Goal: Task Accomplishment & Management: Complete application form

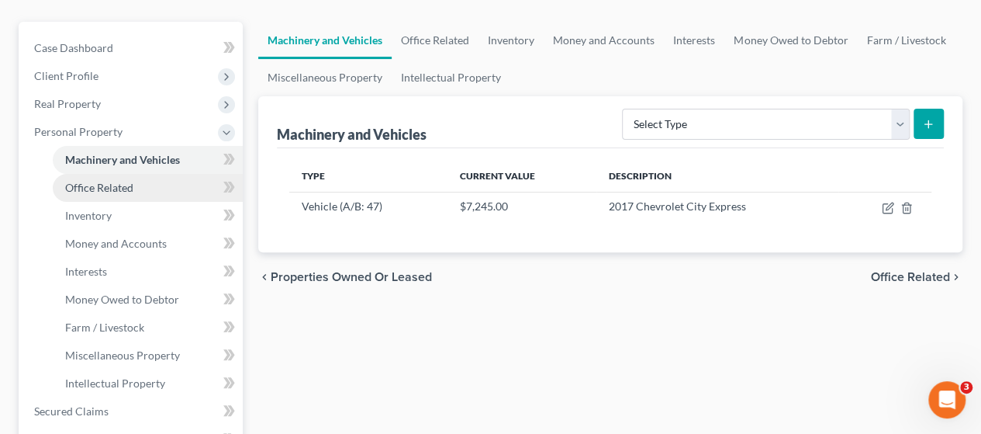
click at [160, 191] on link "Office Related" at bounding box center [148, 188] width 190 height 28
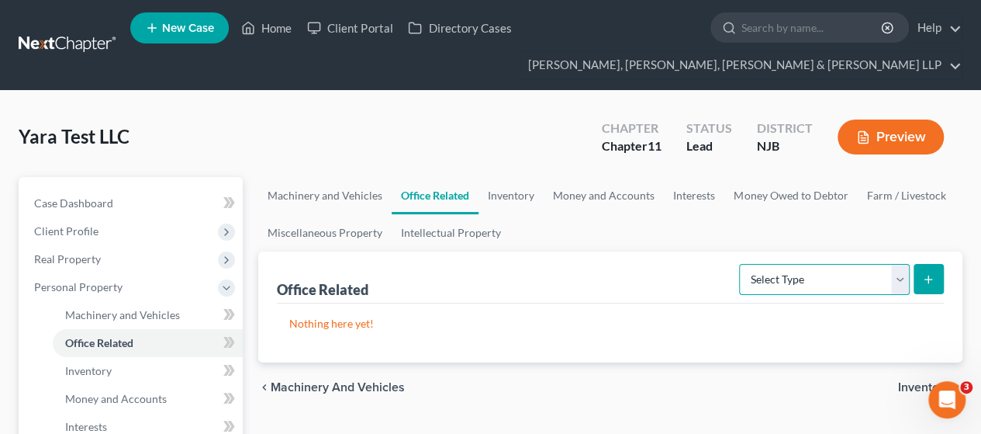
click at [782, 280] on select "Select Type Collectibles (A/B: 42) Office Equipment (A/B: 41) Office Fixtures (…" at bounding box center [824, 279] width 171 height 31
select select "equipment"
click at [740, 264] on select "Select Type Collectibles (A/B: 42) Office Equipment (A/B: 41) Office Fixtures (…" at bounding box center [824, 279] width 171 height 31
click at [921, 272] on button "submit" at bounding box center [929, 279] width 30 height 30
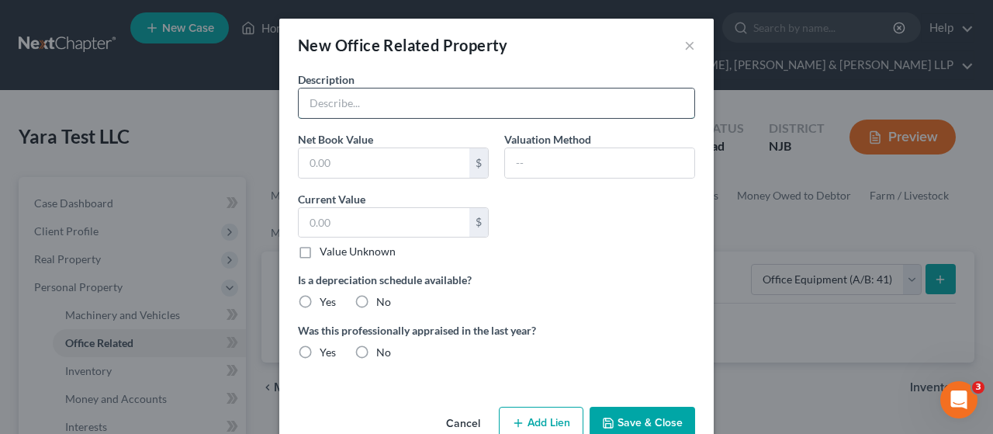
click at [406, 113] on input "text" at bounding box center [497, 102] width 396 height 29
click at [366, 92] on input "text" at bounding box center [497, 102] width 396 height 29
type input "General Office Equipment"
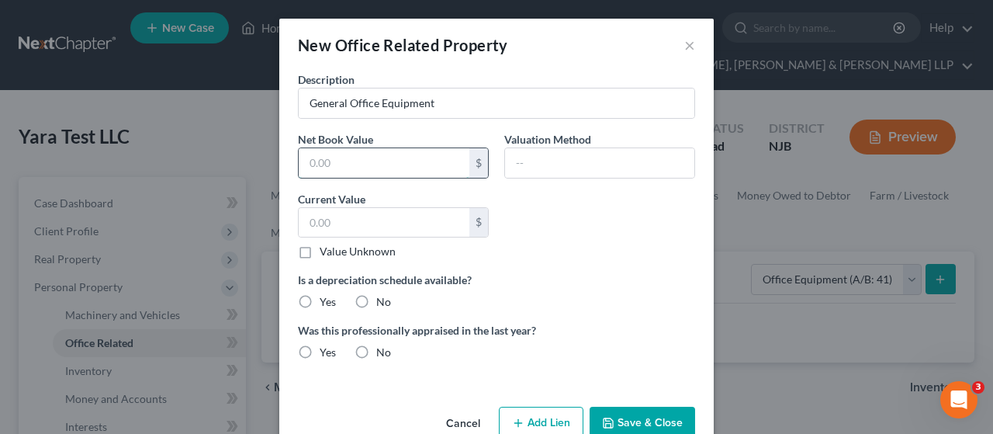
click at [357, 157] on input "text" at bounding box center [384, 162] width 171 height 29
drag, startPoint x: 357, startPoint y: 157, endPoint x: 278, endPoint y: 151, distance: 79.3
click at [279, 151] on div "Description General Office Equipment Net Book Value 1,500 $ Valuation Method Cu…" at bounding box center [496, 235] width 434 height 329
type input "1,500"
click at [326, 218] on input "text" at bounding box center [384, 222] width 171 height 29
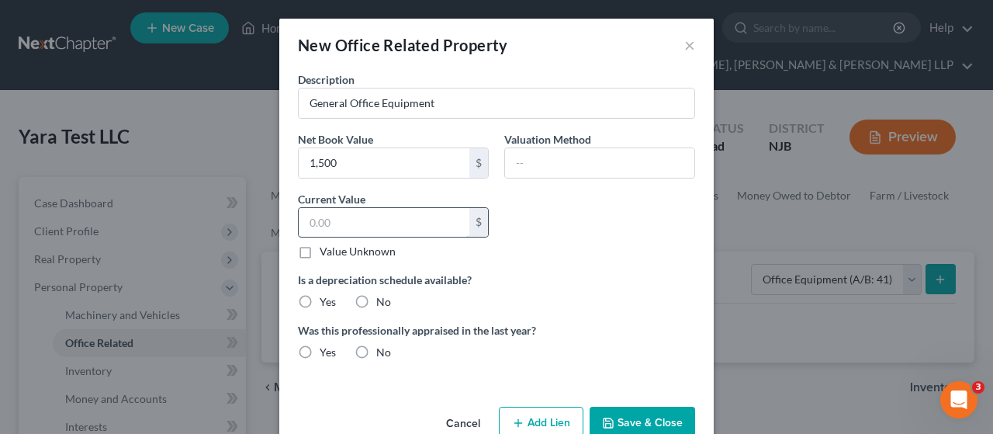
paste input "1,500"
type input "1,500"
click at [530, 216] on div "Description General Office Equipment Net Book Value 1,500 $ Valuation Method Cu…" at bounding box center [496, 221] width 413 height 301
click at [548, 151] on input "text" at bounding box center [599, 162] width 189 height 29
type input "[PERSON_NAME]'s estimate."
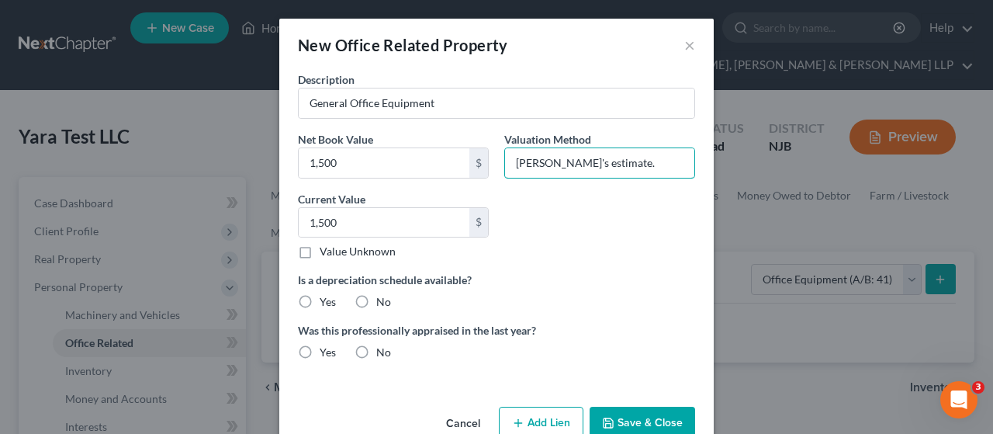
scroll to position [34, 0]
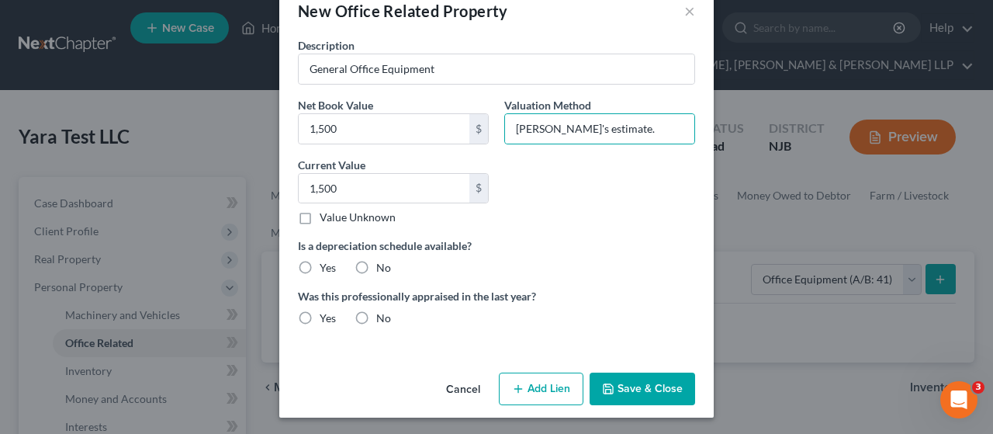
click at [376, 264] on label "No" at bounding box center [383, 268] width 15 height 16
click at [382, 264] on input "No" at bounding box center [387, 265] width 10 height 10
radio input "true"
click at [376, 315] on label "No" at bounding box center [383, 318] width 15 height 16
click at [382, 315] on input "No" at bounding box center [387, 315] width 10 height 10
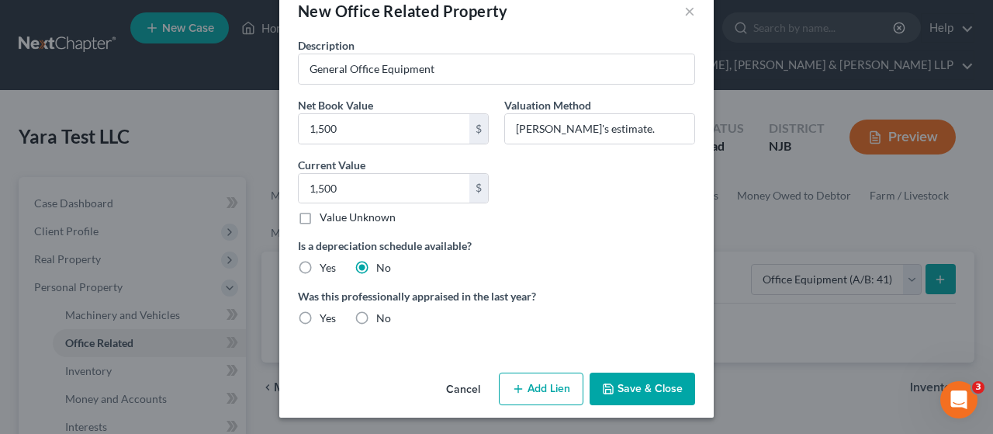
radio input "true"
click at [654, 382] on button "Save & Close" at bounding box center [641, 388] width 105 height 33
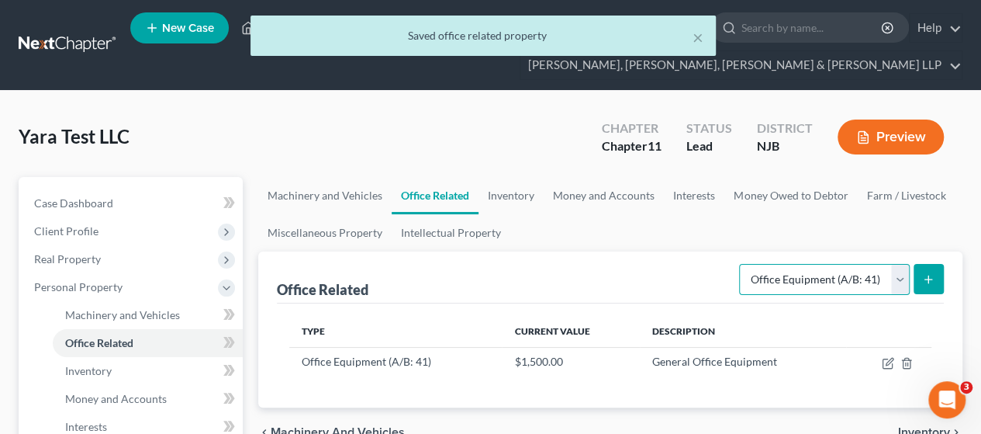
click at [844, 277] on select "Select Type Collectibles (A/B: 42) Office Equipment (A/B: 41) Office Fixtures (…" at bounding box center [824, 279] width 171 height 31
click at [740, 264] on select "Select Type Collectibles (A/B: 42) Office Equipment (A/B: 41) Office Fixtures (…" at bounding box center [824, 279] width 171 height 31
click at [826, 278] on select "Select Type Collectibles (A/B: 42) Office Equipment (A/B: 41) Office Fixtures (…" at bounding box center [824, 279] width 171 height 31
select select "furniture"
click at [740, 264] on select "Select Type Collectibles (A/B: 42) Office Equipment (A/B: 41) Office Fixtures (…" at bounding box center [824, 279] width 171 height 31
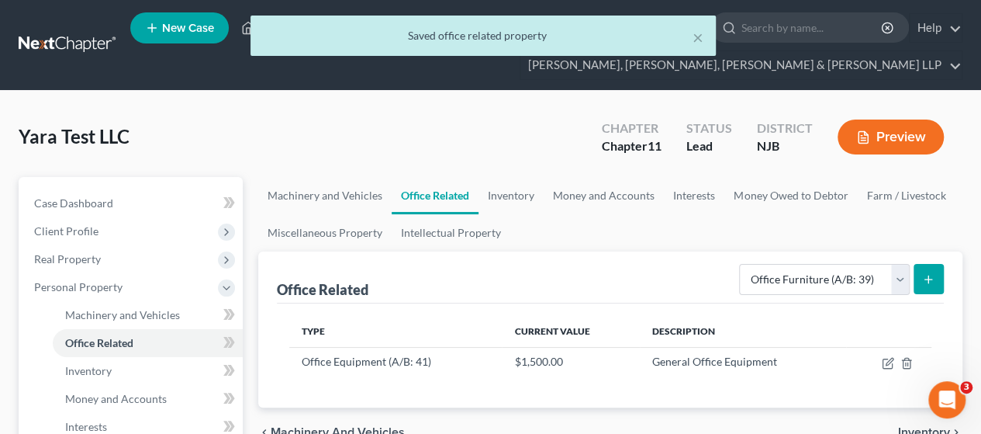
click at [924, 278] on icon "submit" at bounding box center [928, 279] width 12 height 12
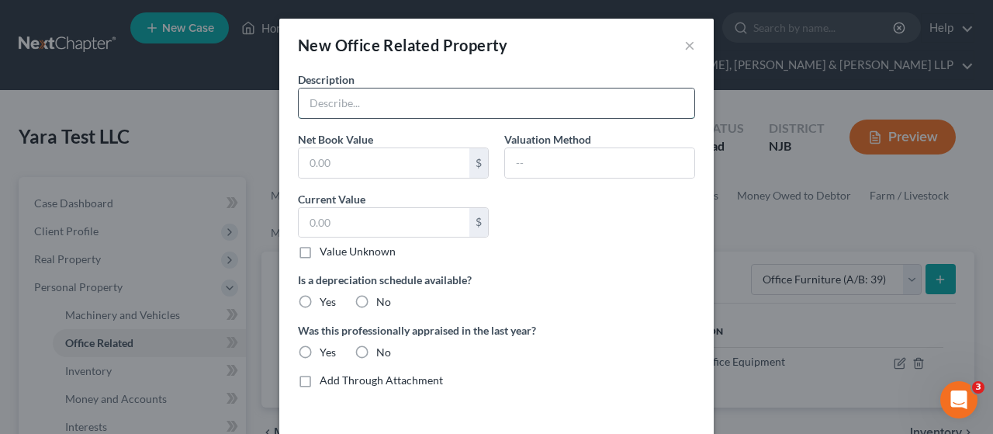
click at [410, 91] on input "text" at bounding box center [497, 102] width 396 height 29
click at [386, 99] on input "General Office Equipment" at bounding box center [497, 102] width 396 height 29
type input "General Office Furniture"
click at [400, 157] on input "text" at bounding box center [384, 162] width 171 height 29
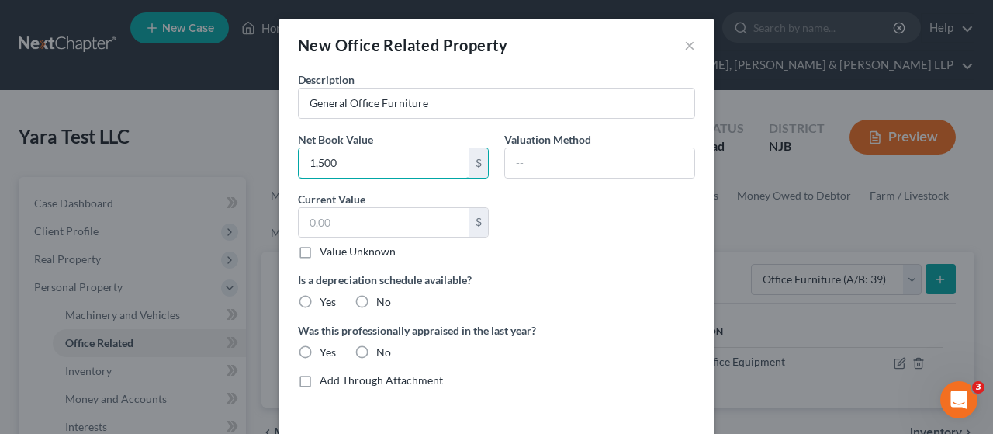
drag, startPoint x: 400, startPoint y: 157, endPoint x: 266, endPoint y: 164, distance: 134.3
click at [266, 164] on div "New Office Related Property × Description General Office Furniture Net Book Val…" at bounding box center [496, 217] width 993 height 434
type input "1,500"
click at [354, 192] on label "Current Value" at bounding box center [331, 199] width 67 height 16
click at [356, 210] on input "text" at bounding box center [384, 222] width 171 height 29
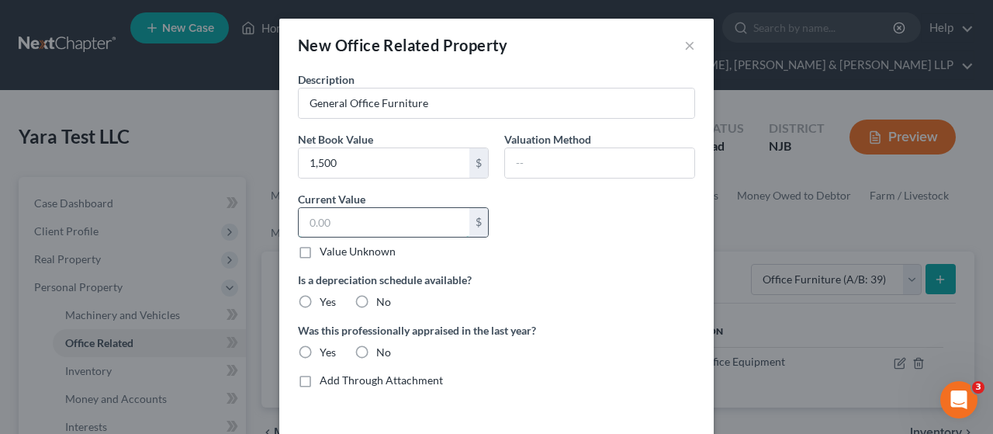
paste input "1,500"
type input "1,500"
click at [376, 295] on label "No" at bounding box center [383, 302] width 15 height 16
click at [382, 295] on input "No" at bounding box center [387, 299] width 10 height 10
radio input "true"
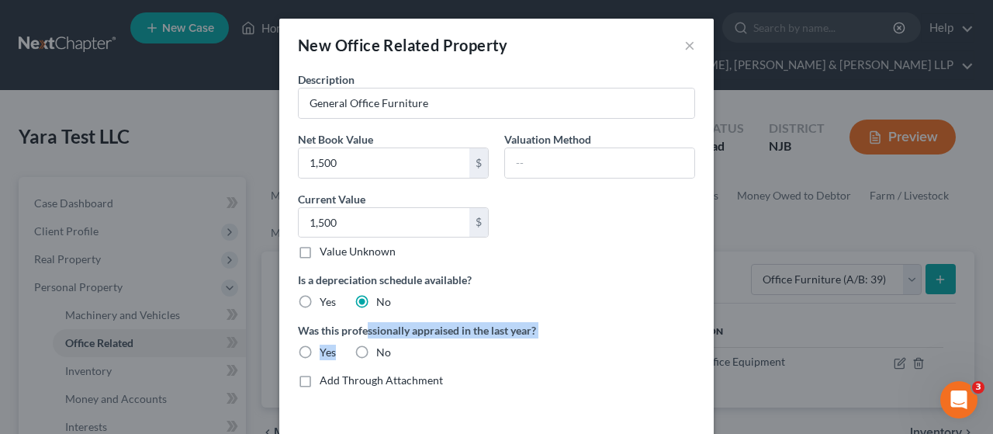
click at [361, 339] on div "Was this professionally appraised in the last year? Yes No" at bounding box center [496, 341] width 413 height 38
click at [376, 352] on label "No" at bounding box center [383, 352] width 15 height 16
click at [382, 352] on input "No" at bounding box center [387, 349] width 10 height 10
radio input "true"
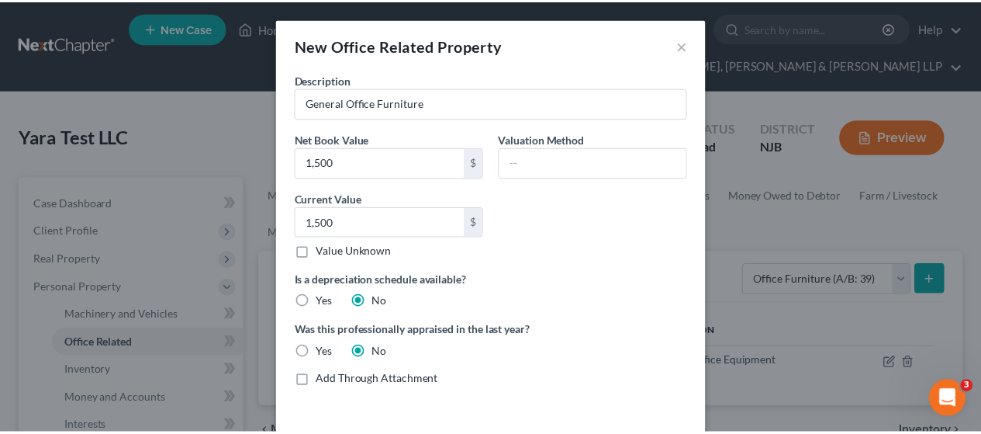
scroll to position [62, 0]
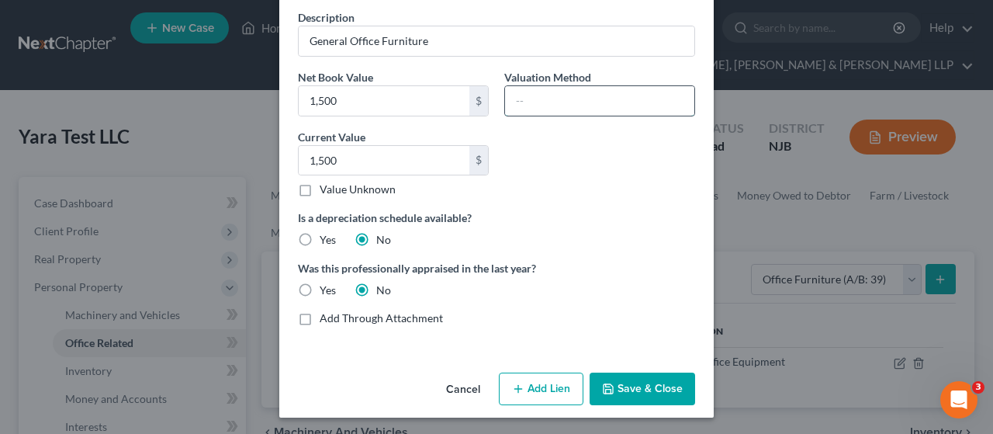
click at [630, 102] on input "text" at bounding box center [599, 100] width 189 height 29
type input "[PERSON_NAME]'s estimate."
click at [614, 383] on button "Save & Close" at bounding box center [641, 388] width 105 height 33
